Goal: Transaction & Acquisition: Download file/media

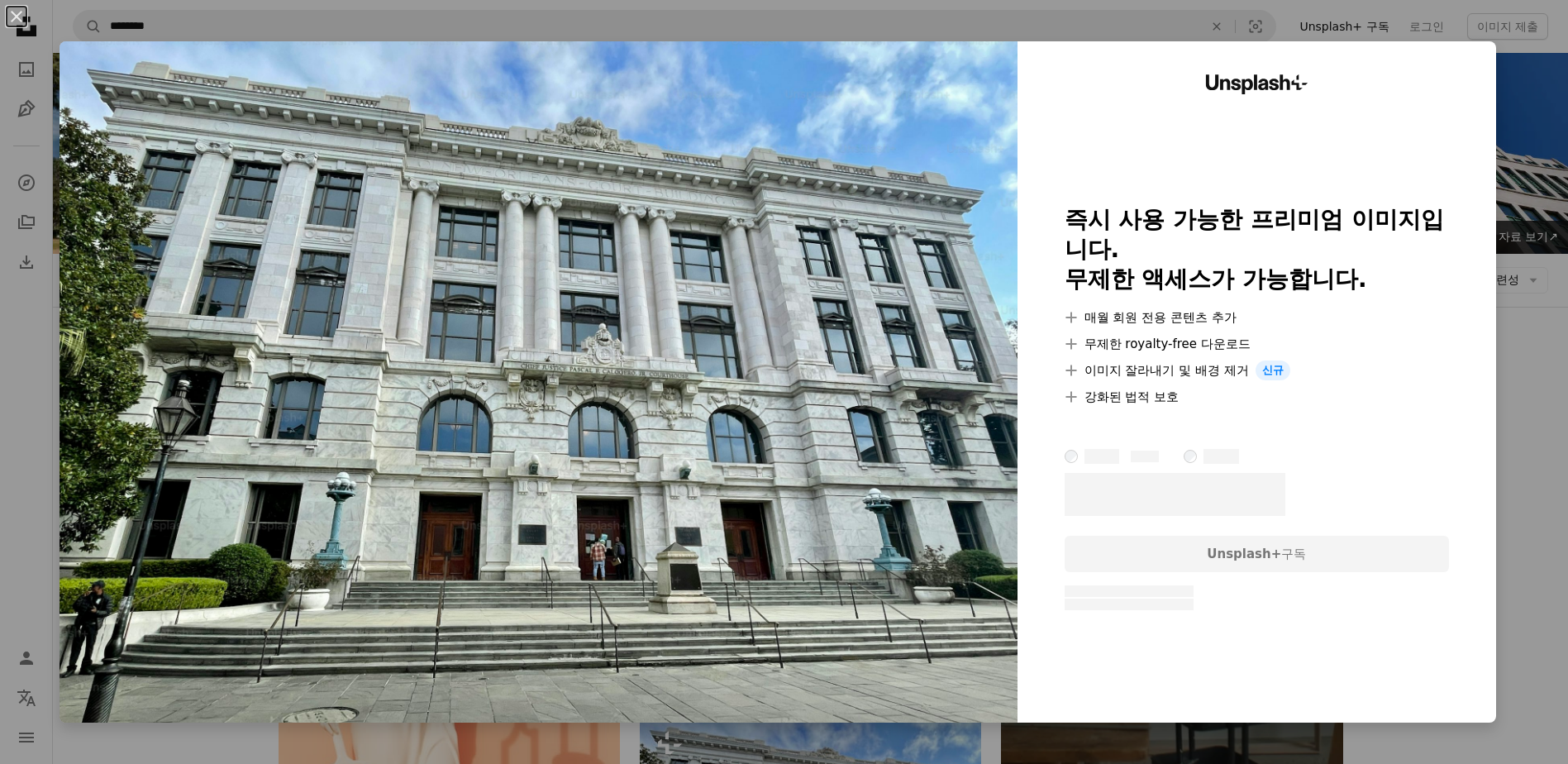
scroll to position [497, 0]
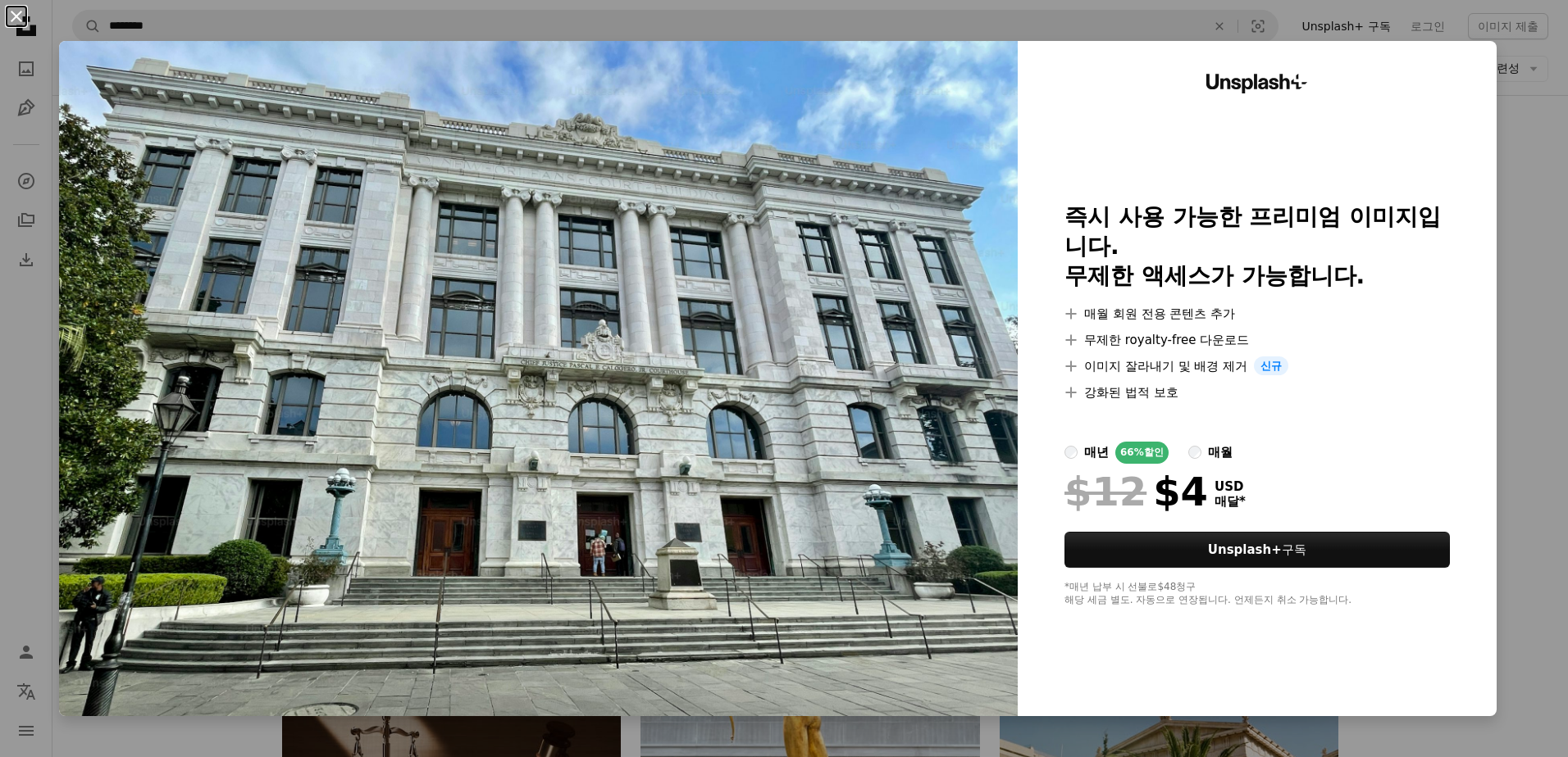
click at [20, 12] on button "An X shape" at bounding box center [16, 16] width 20 height 20
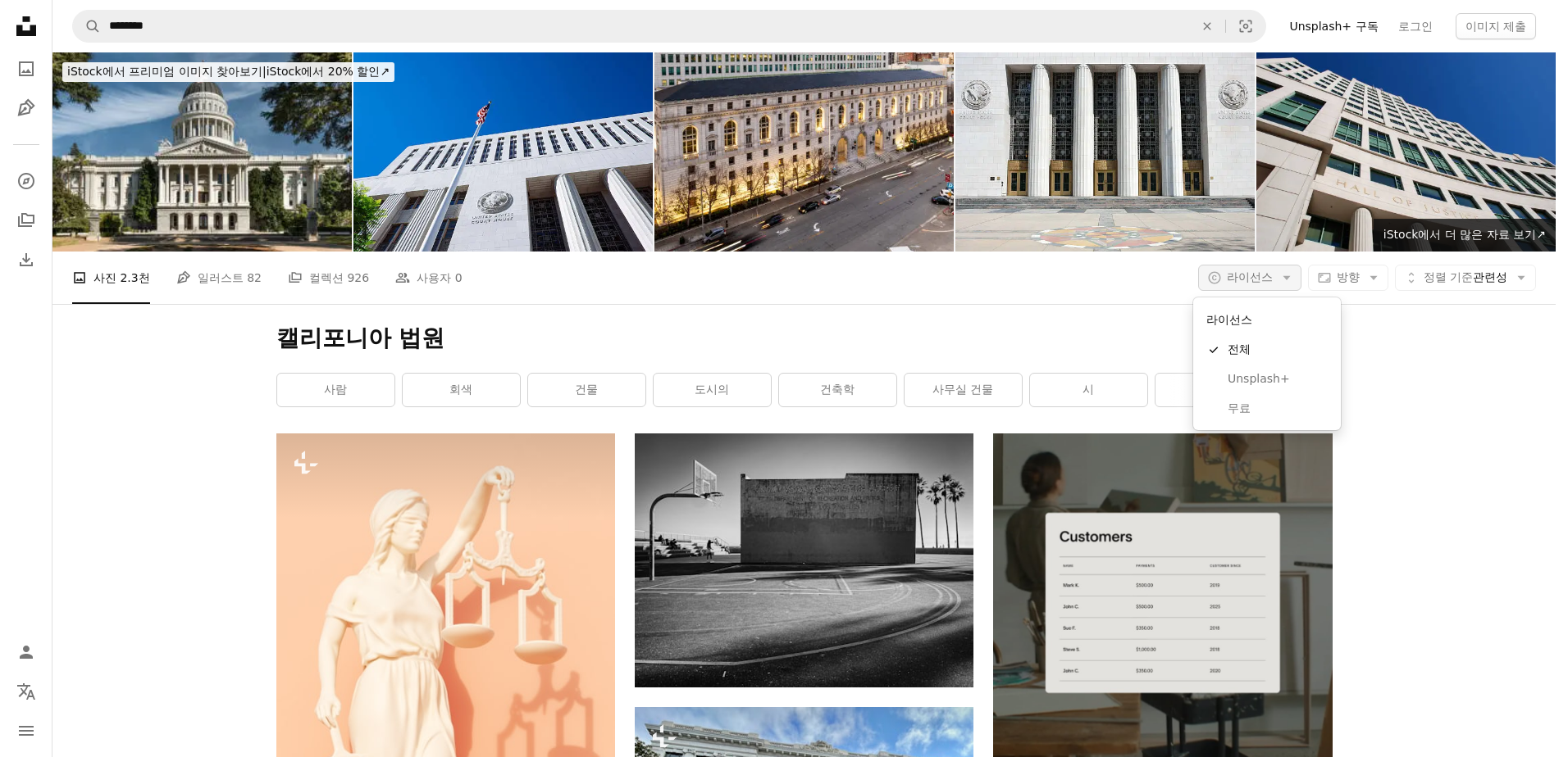
click at [1271, 265] on button "A copyright icon © 라이선스 Arrow down" at bounding box center [1249, 277] width 103 height 26
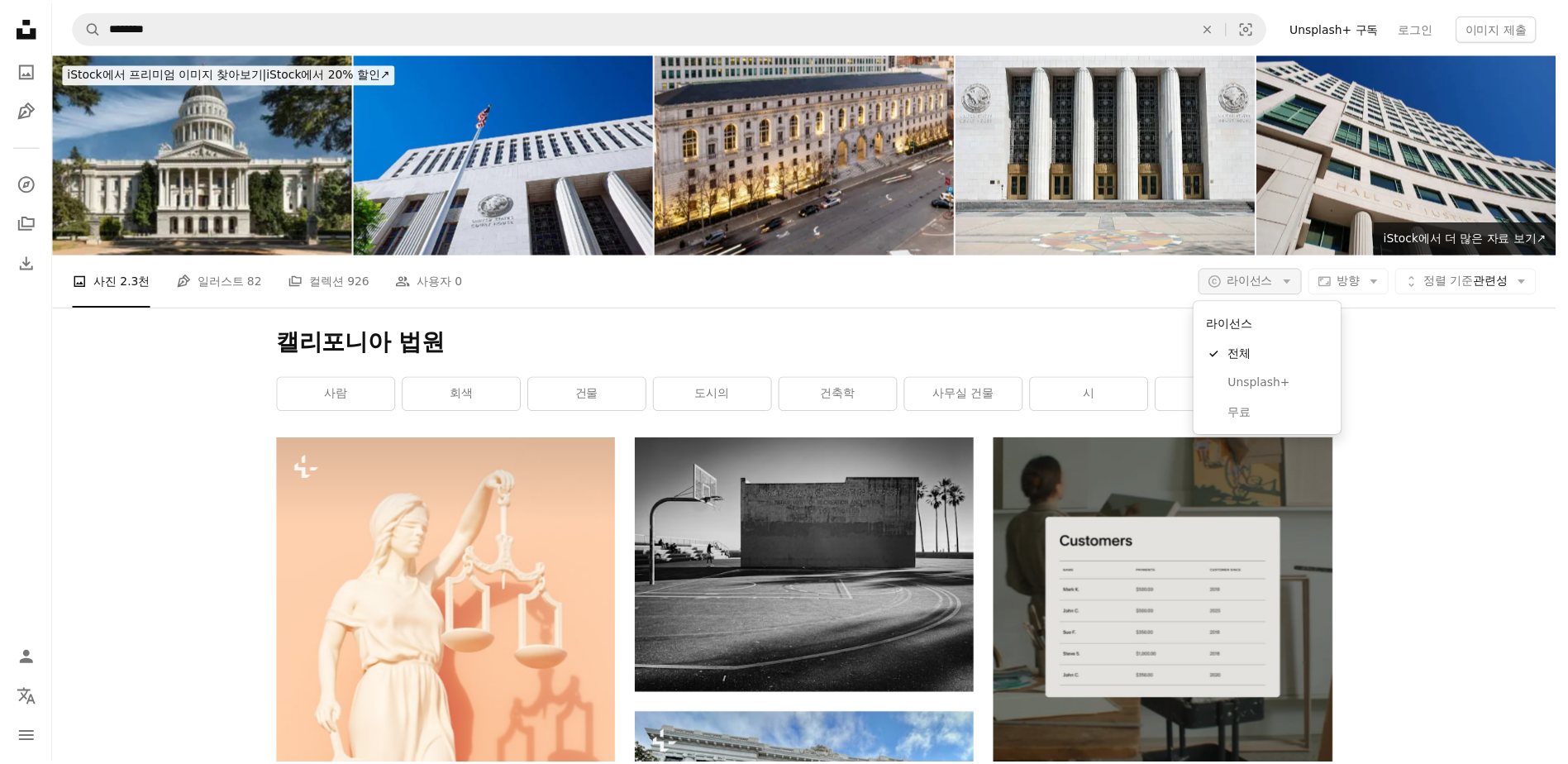
scroll to position [82, 0]
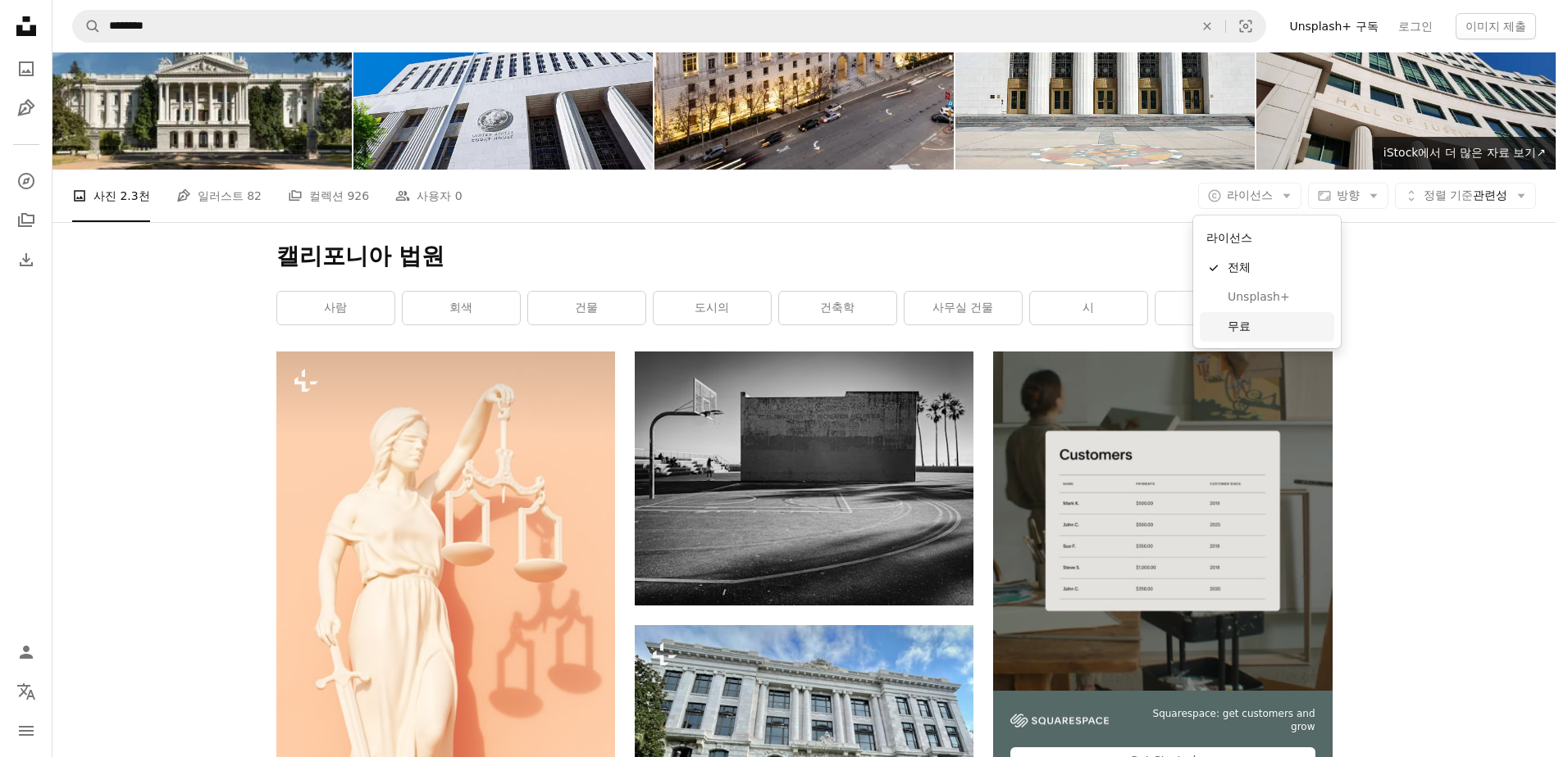
click at [1237, 321] on span "무료" at bounding box center [1277, 327] width 100 height 16
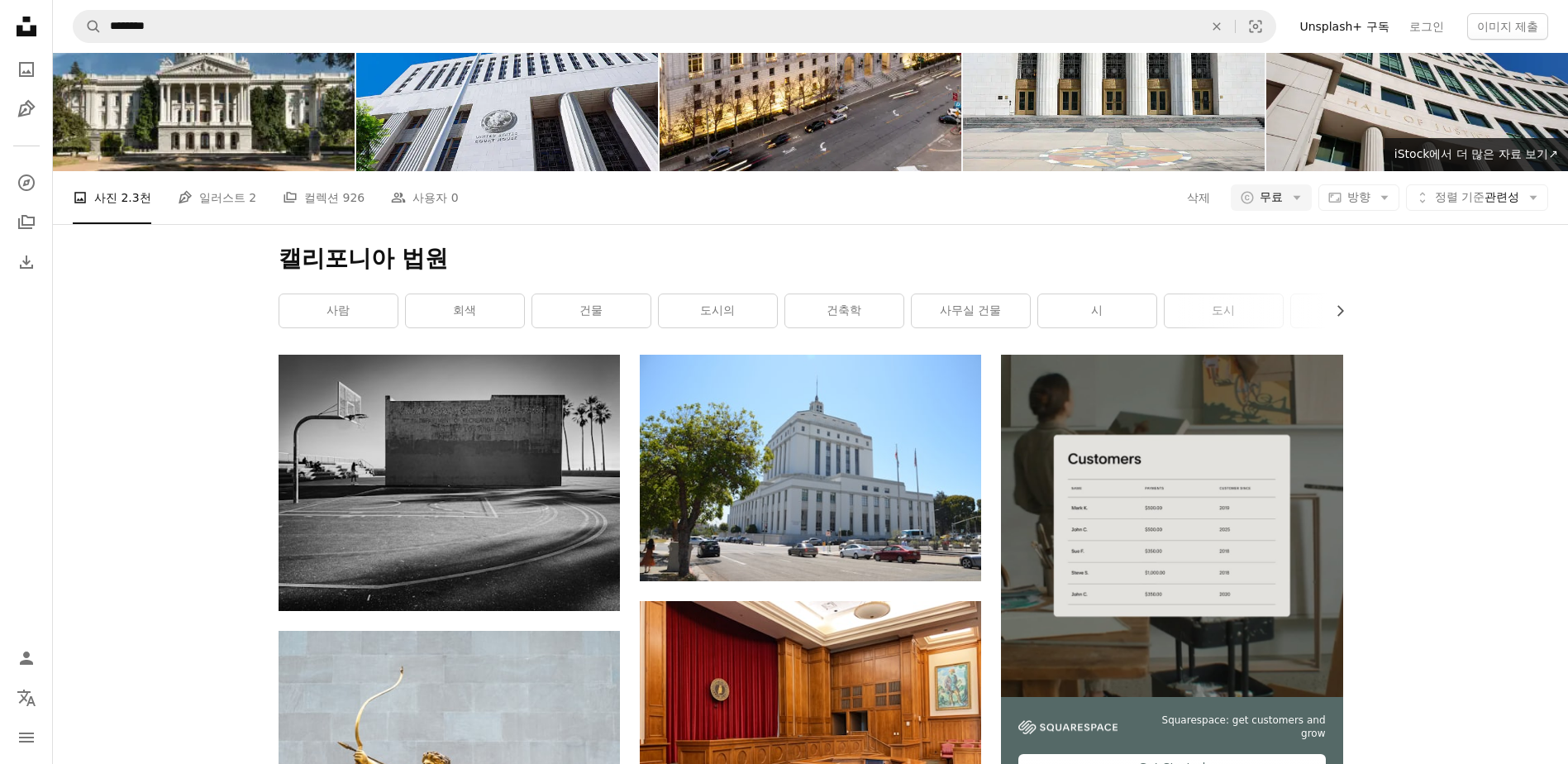
scroll to position [150, 0]
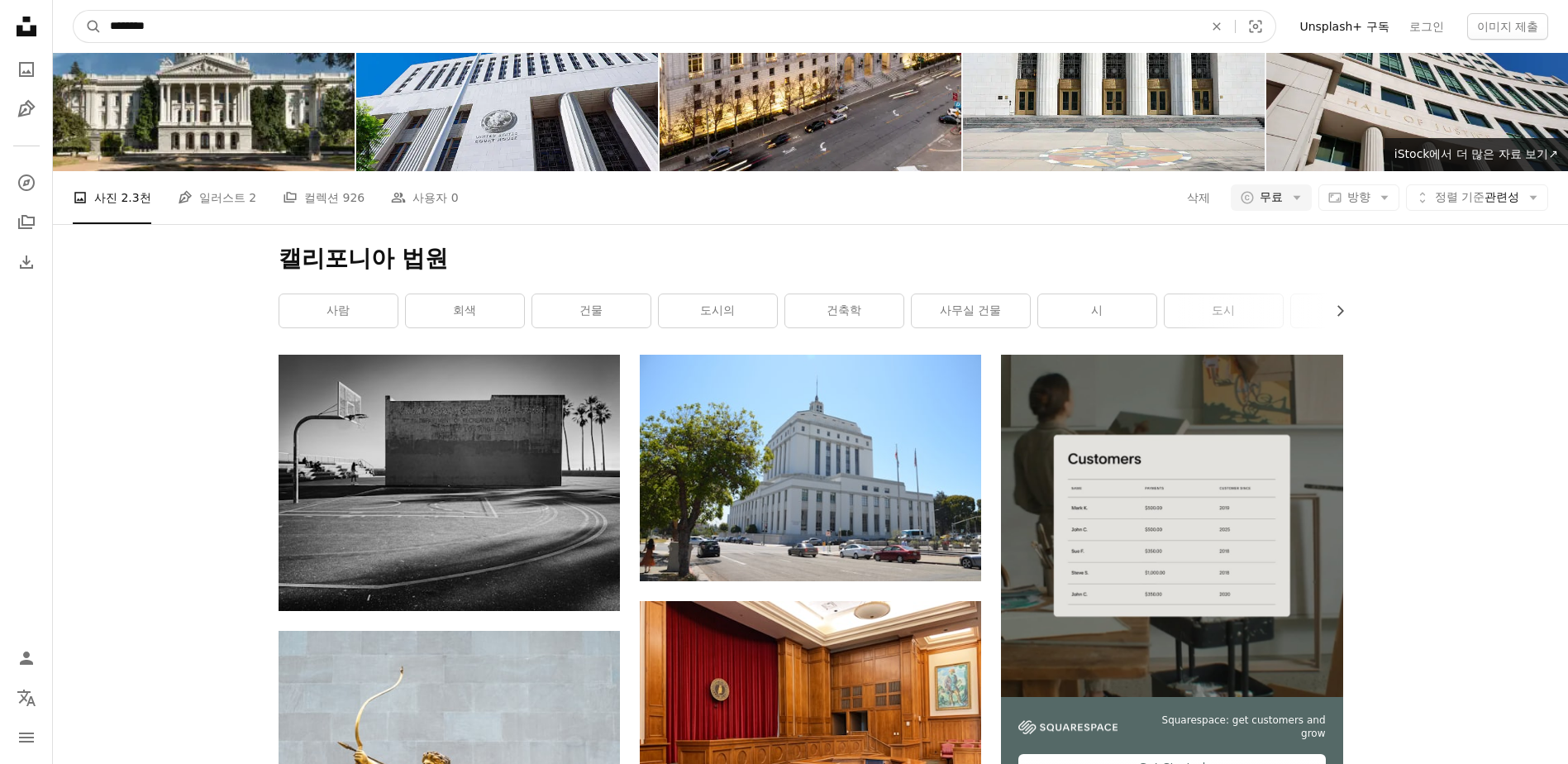
drag, startPoint x: 380, startPoint y: 21, endPoint x: 4, endPoint y: 4, distance: 376.4
paste input "**********"
type input "**********"
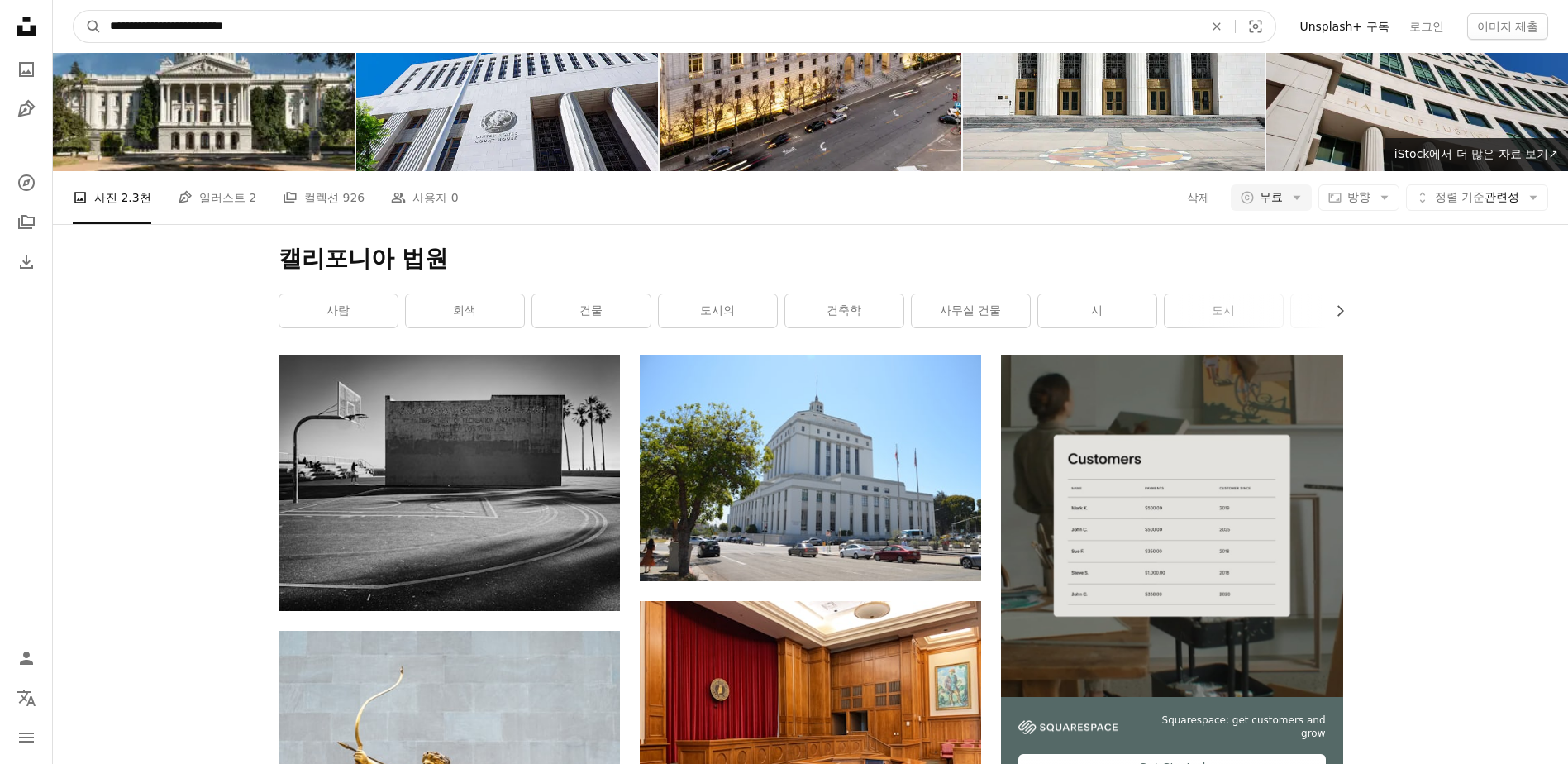
click at [73, 11] on button "A magnifying glass" at bounding box center [87, 26] width 28 height 32
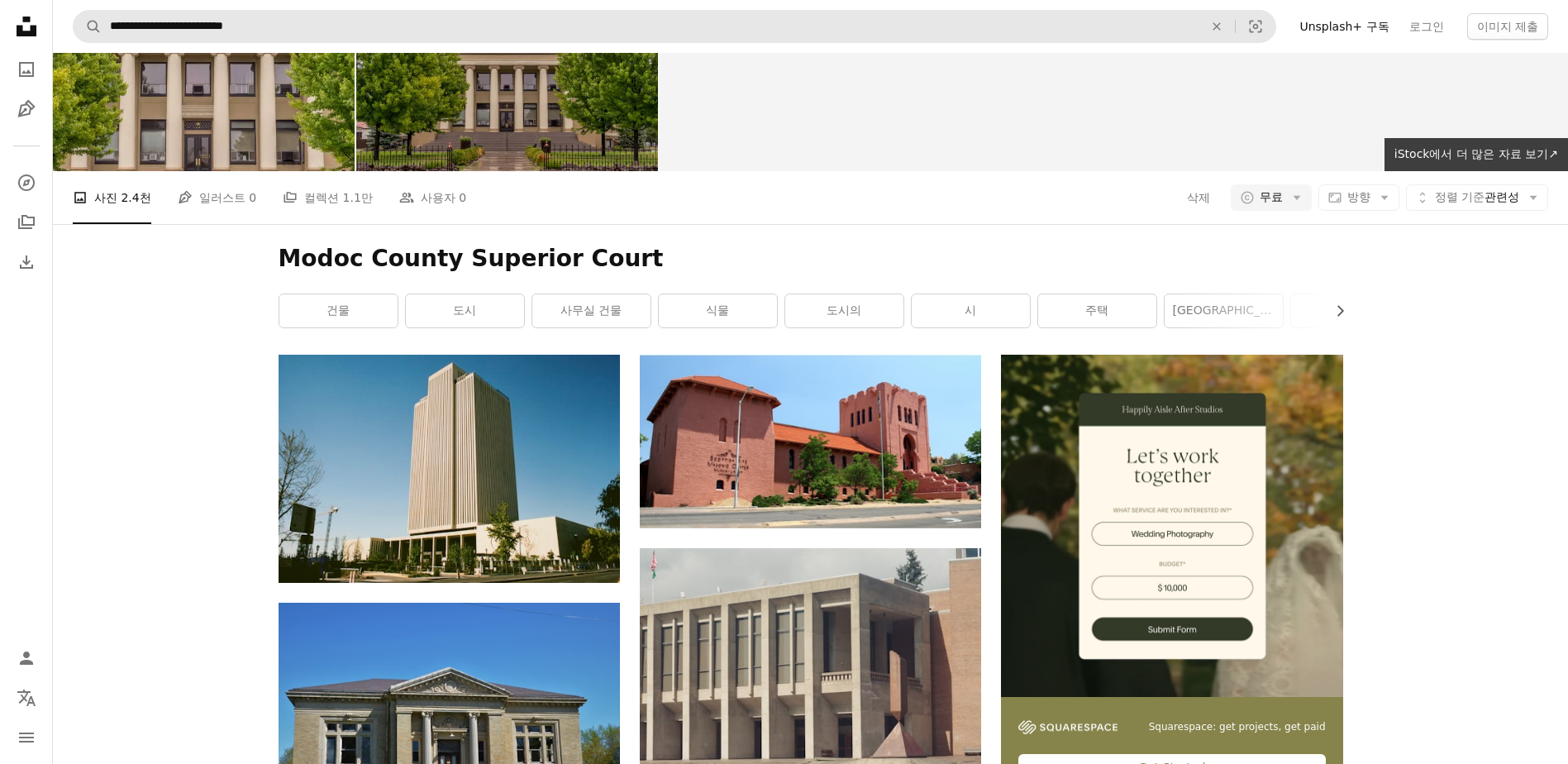
scroll to position [1820, 0]
